Goal: Transaction & Acquisition: Book appointment/travel/reservation

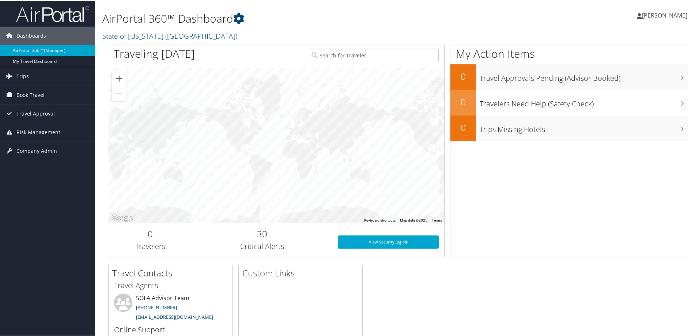
click at [27, 93] on span "Book Travel" at bounding box center [30, 94] width 28 height 18
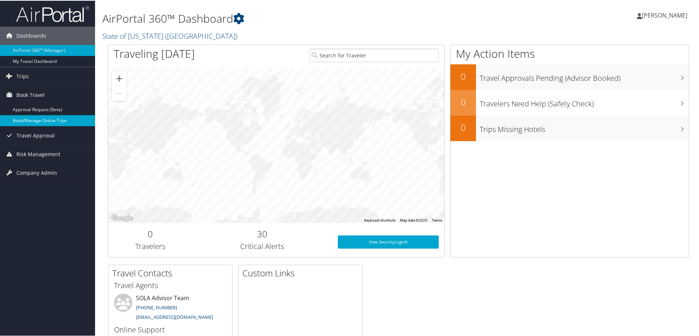
click at [27, 119] on link "Book/Manage Online Trips" at bounding box center [47, 119] width 95 height 11
